Goal: Check status: Check status

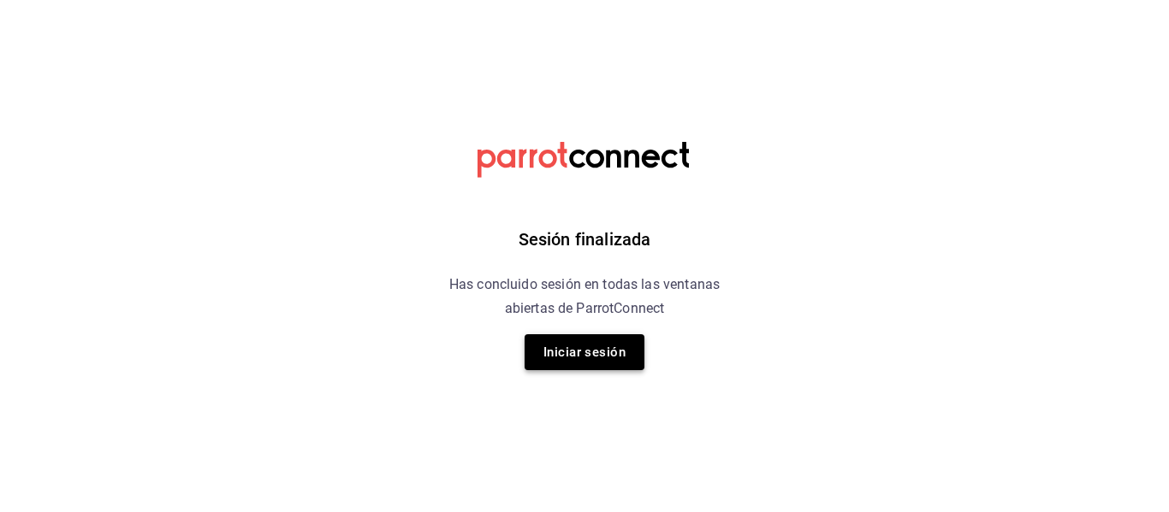
click at [573, 349] on button "Iniciar sesión" at bounding box center [584, 353] width 120 height 36
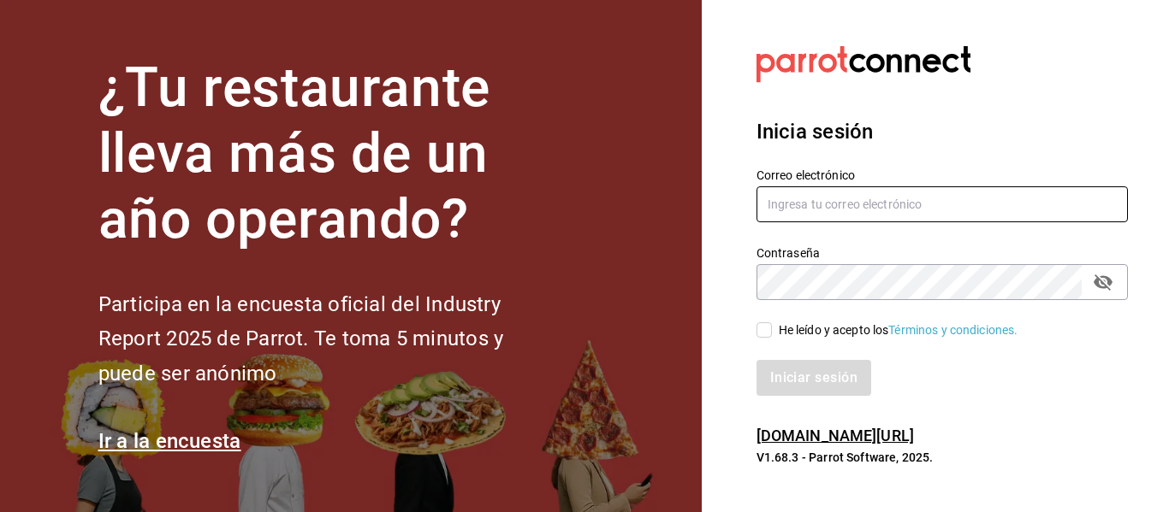
click at [804, 208] on input "text" at bounding box center [941, 205] width 371 height 36
type input "[EMAIL_ADDRESS][DOMAIN_NAME]"
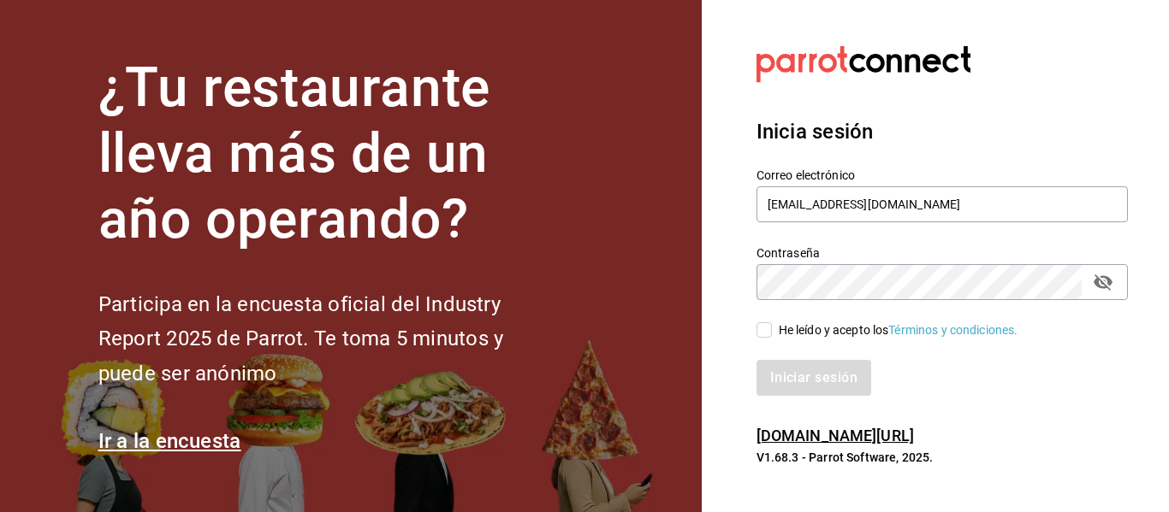
click at [772, 351] on div "Iniciar sesión" at bounding box center [932, 368] width 392 height 56
click at [769, 334] on input "He leído y acepto los Términos y condiciones." at bounding box center [763, 330] width 15 height 15
checkbox input "true"
click at [793, 375] on button "Iniciar sesión" at bounding box center [814, 378] width 116 height 36
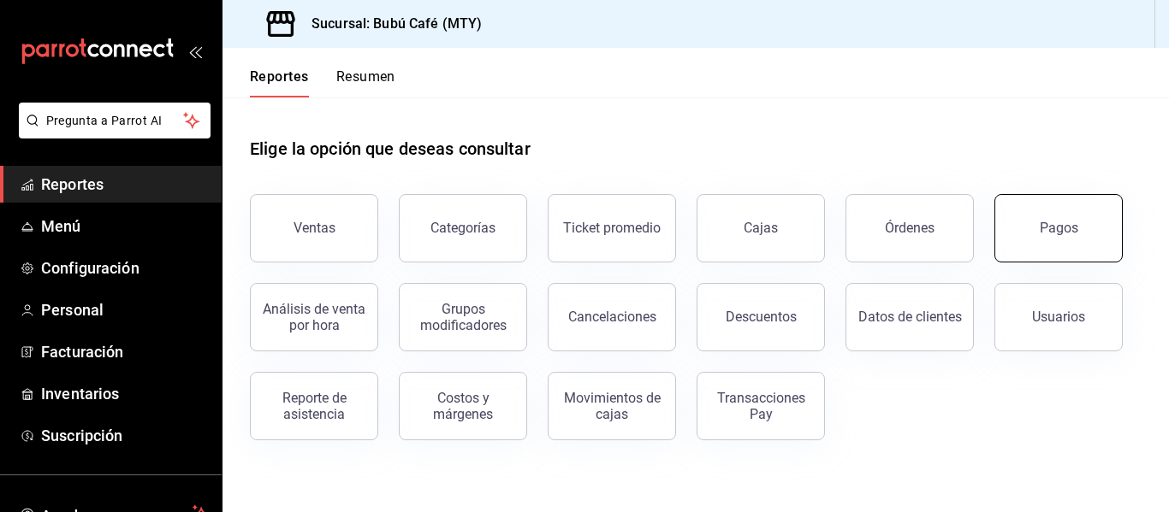
click at [1075, 233] on div "Pagos" at bounding box center [1058, 228] width 38 height 16
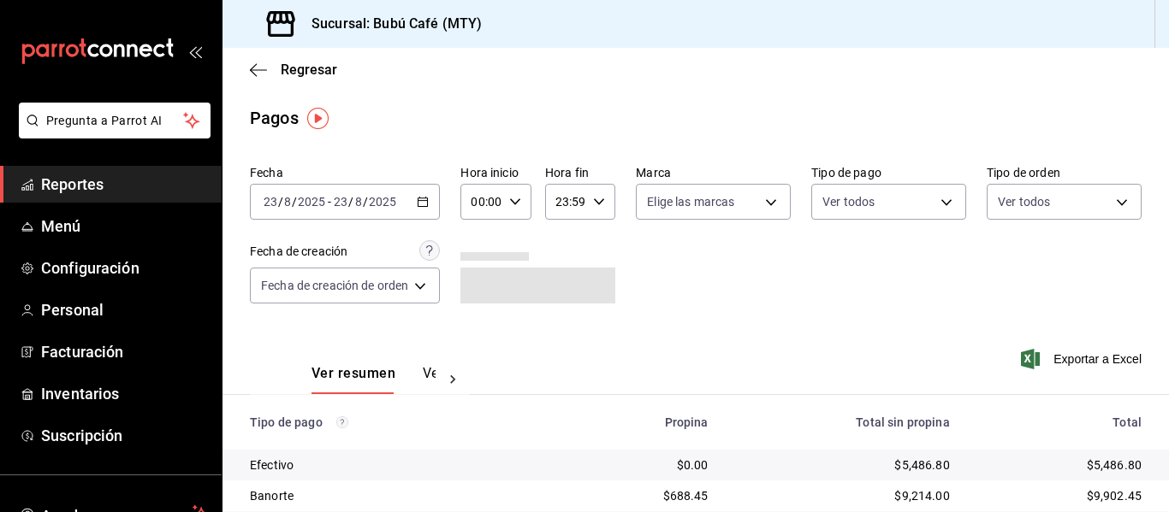
click at [426, 200] on icon "button" at bounding box center [423, 202] width 12 height 12
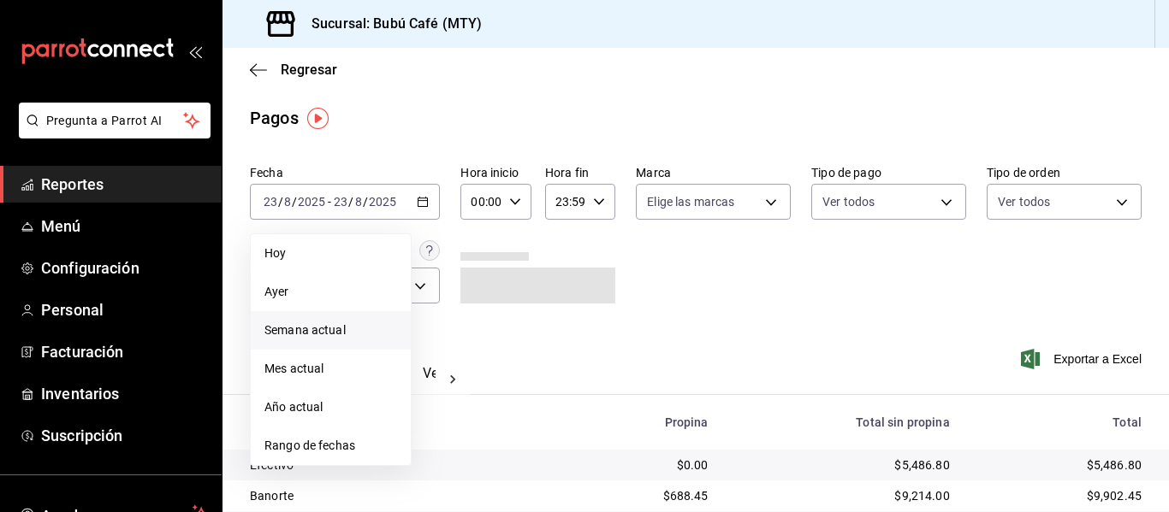
click at [350, 333] on span "Semana actual" at bounding box center [330, 331] width 133 height 18
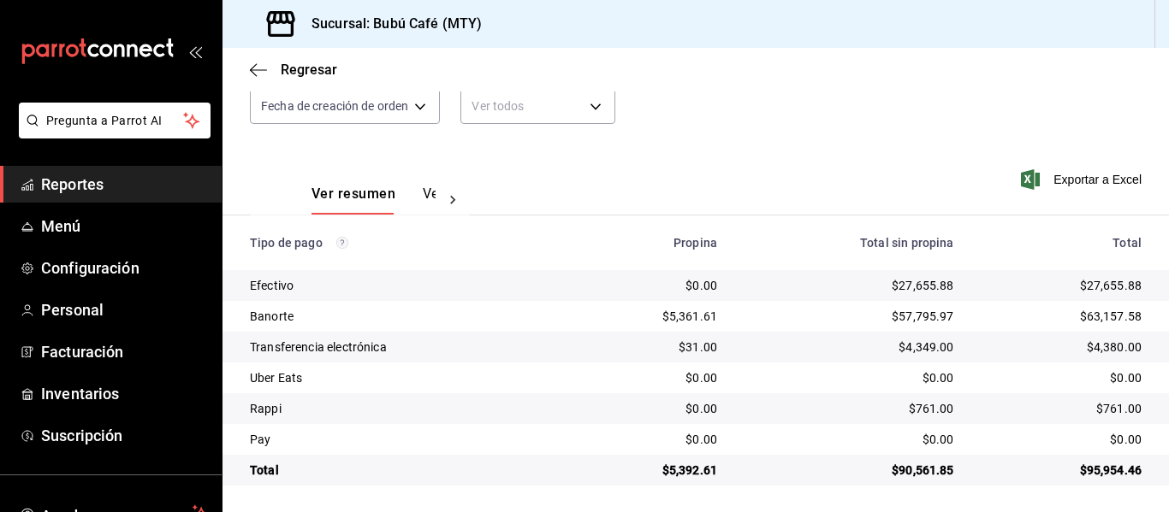
scroll to position [181, 0]
